Goal: Task Accomplishment & Management: Use online tool/utility

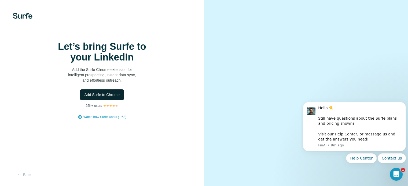
click at [113, 98] on span "Add Surfe to Chrome" at bounding box center [101, 94] width 35 height 5
